Goal: Information Seeking & Learning: Find contact information

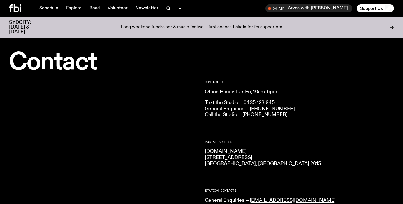
scroll to position [8, 0]
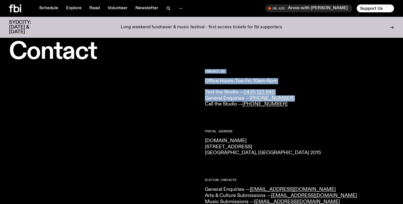
drag, startPoint x: 200, startPoint y: 98, endPoint x: 298, endPoint y: 97, distance: 97.6
click at [298, 97] on p "Text the Studio — 0435 123 945 General Enquiries — (02) 9030 6940 Call the Stud…" at bounding box center [299, 98] width 189 height 18
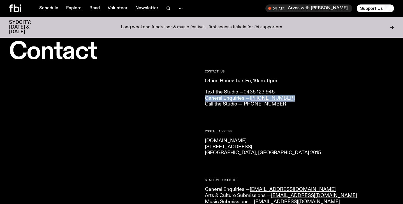
drag, startPoint x: 297, startPoint y: 97, endPoint x: 205, endPoint y: 98, distance: 92.2
copy p "General Enquiries — (02) 9030 6940"
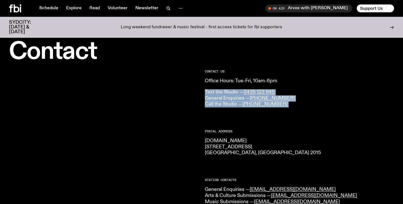
drag, startPoint x: 203, startPoint y: 90, endPoint x: 305, endPoint y: 113, distance: 104.9
copy p "Text the Studio — 0435 123 945 General Enquiries — (02) 9030 6940 Call the Stud…"
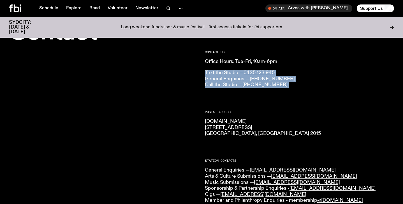
scroll to position [74, 0]
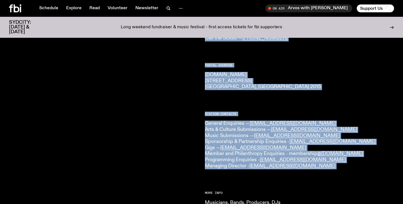
drag, startPoint x: 199, startPoint y: 123, endPoint x: 343, endPoint y: 170, distance: 151.6
click at [343, 170] on div "CONTACT US Office Hours: Tue-Fri, 10am-6pm Text the Studio — 0435 123 945 Gener…" at bounding box center [201, 176] width 403 height 358
copy div "CONTACT US Office Hours: Tue-Fri, 10am-6pm Text the Studio — 0435 123 945 Gener…"
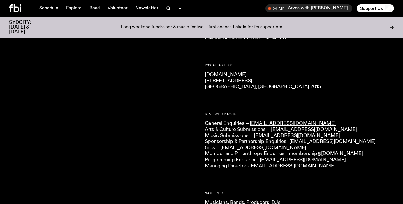
click at [283, 91] on div "CONTACT US Office Hours: Tue-Fri, 10am-6pm Text the Studio — 0435 123 945 Gener…" at bounding box center [299, 168] width 189 height 329
drag, startPoint x: 204, startPoint y: 123, endPoint x: 325, endPoint y: 164, distance: 127.6
click at [325, 164] on div "CONTACT US Office Hours: Tue-Fri, 10am-6pm Text the Studio — 0435 123 945 Gener…" at bounding box center [201, 176] width 403 height 358
copy p "General Enquiries — info@fbiradio.com Arts & Culture Submissions — culture@fbir…"
click at [203, 81] on div "CONTACT US Office Hours: Tue-Fri, 10am-6pm Text the Studio — 0435 123 945 Gener…" at bounding box center [201, 176] width 403 height 358
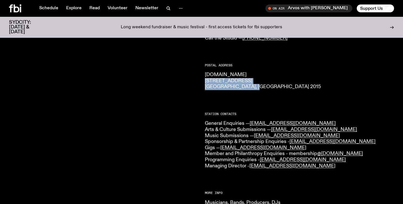
drag, startPoint x: 204, startPoint y: 80, endPoint x: 264, endPoint y: 87, distance: 60.1
click at [264, 87] on div "CONTACT US Office Hours: Tue-Fri, 10am-6pm Text the Studio — 0435 123 945 Gener…" at bounding box center [201, 176] width 403 height 358
copy p "44-54 Botany Road Alexandria, NSW 2015"
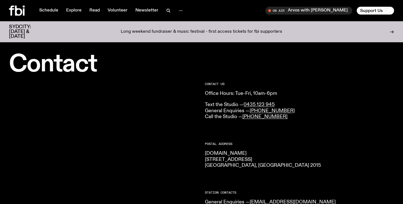
scroll to position [0, 0]
